Goal: Use online tool/utility: Utilize a website feature to perform a specific function

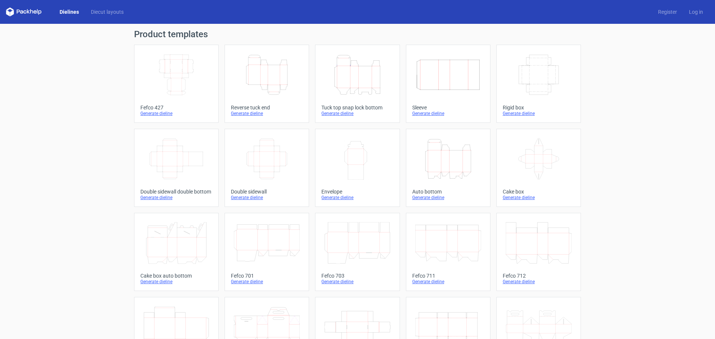
click at [267, 89] on icon "Height Depth Width" at bounding box center [267, 75] width 66 height 42
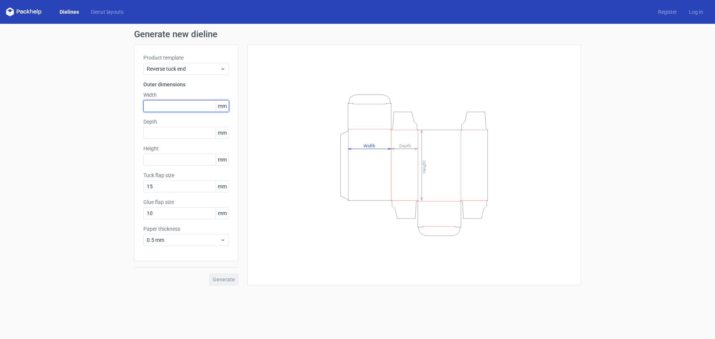
click at [156, 103] on input "text" at bounding box center [186, 106] width 86 height 12
type input "17"
